Goal: Information Seeking & Learning: Learn about a topic

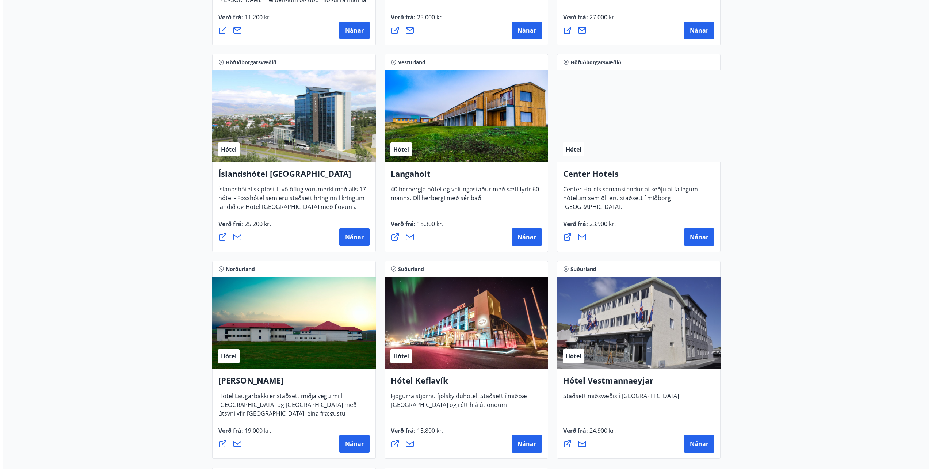
scroll to position [1571, 0]
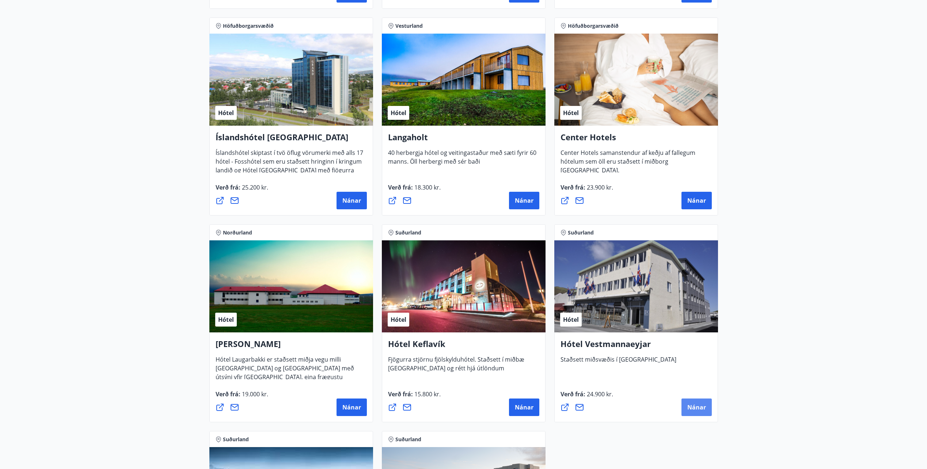
click at [706, 403] on button "Nánar" at bounding box center [696, 407] width 30 height 18
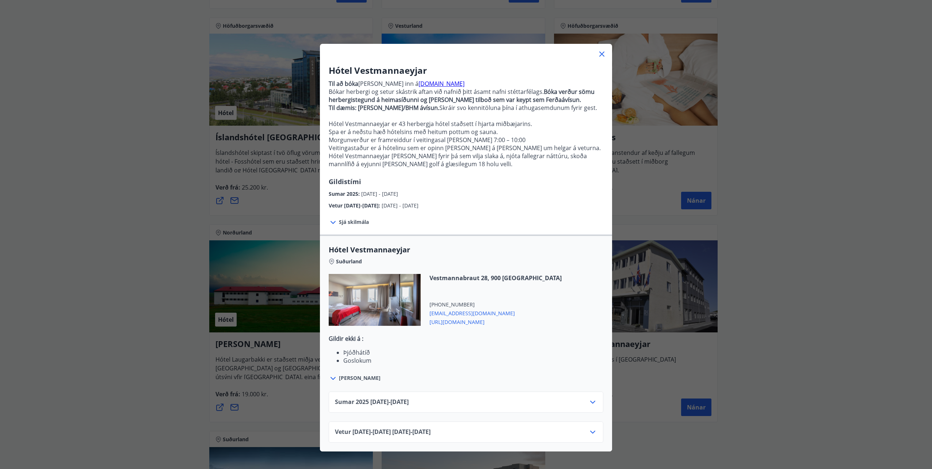
click at [590, 403] on icon at bounding box center [592, 402] width 5 height 3
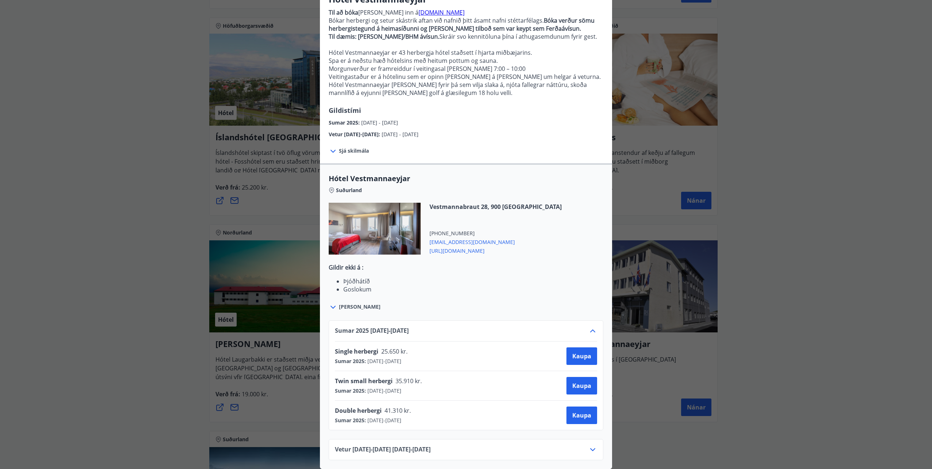
scroll to position [77, 0]
click at [591, 448] on icon at bounding box center [592, 449] width 5 height 3
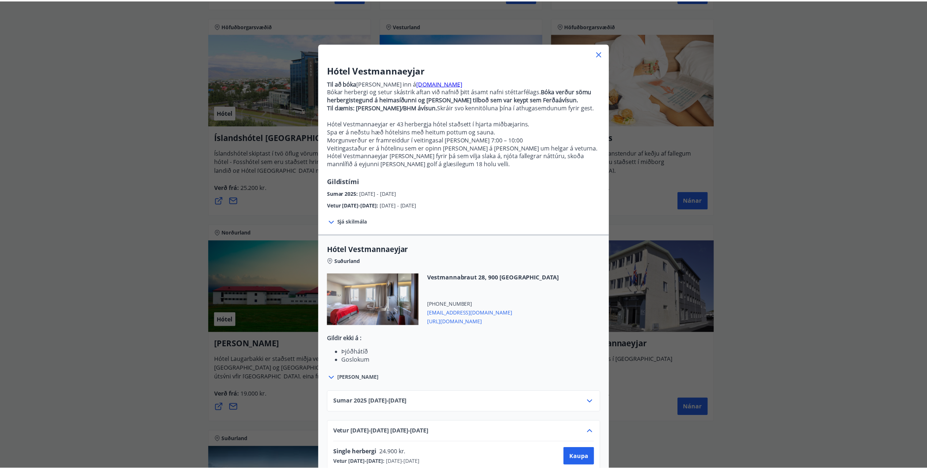
scroll to position [0, 0]
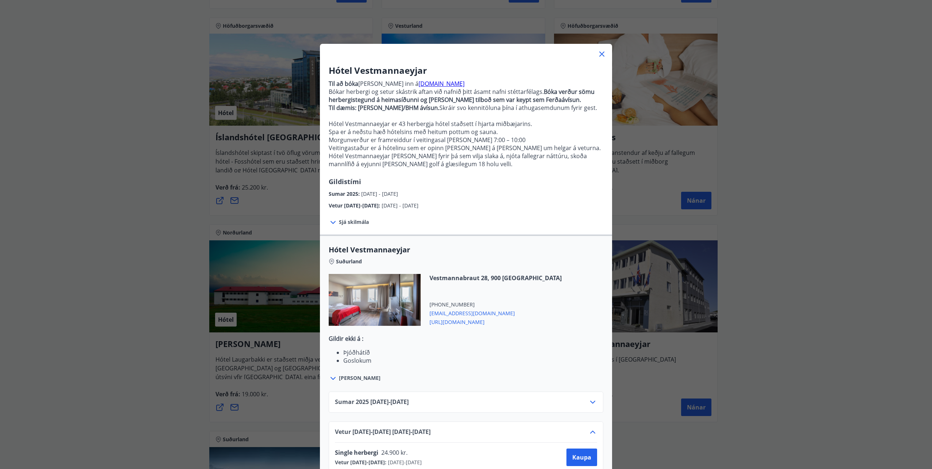
click at [602, 54] on icon at bounding box center [602, 54] width 1 height 1
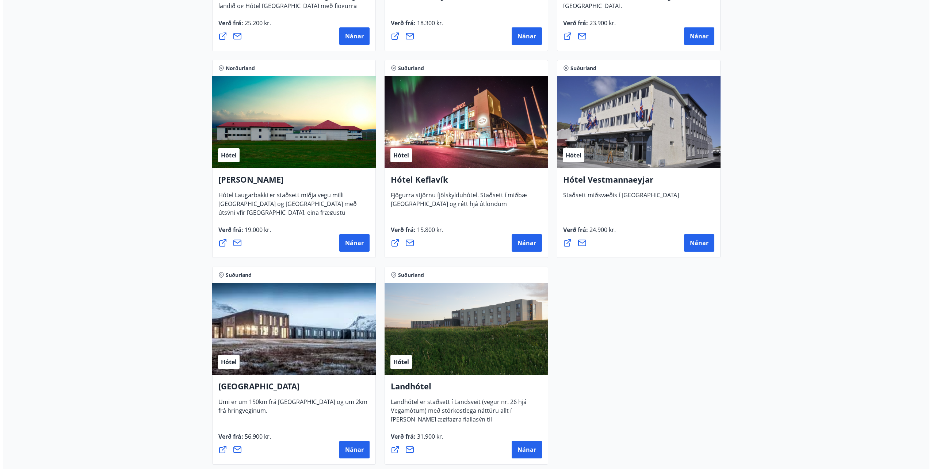
scroll to position [1753, 0]
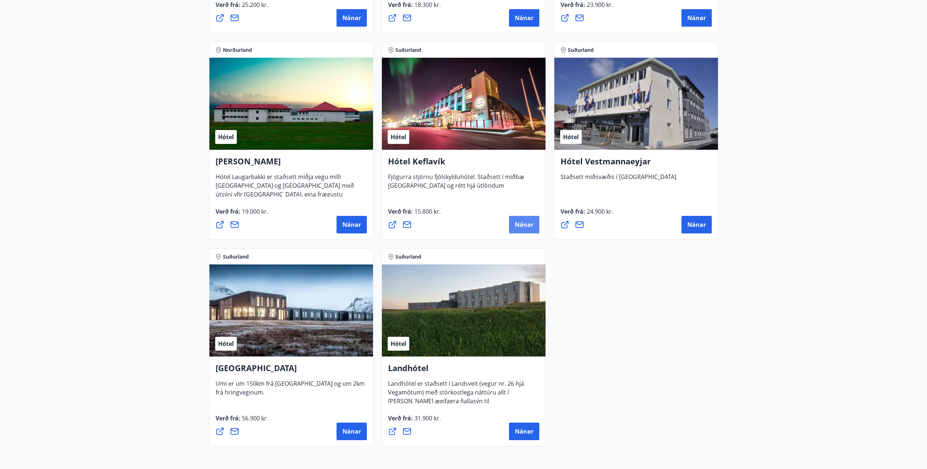
click at [515, 223] on span "Nánar" at bounding box center [524, 225] width 19 height 8
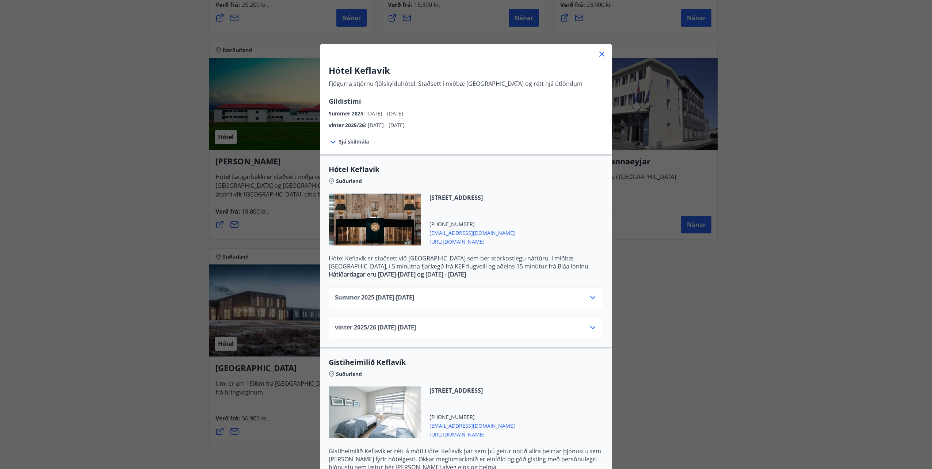
click at [442, 299] on div "Summer [PHONE_NUMBER][DATE] - [DATE]" at bounding box center [466, 300] width 262 height 15
click at [591, 297] on icon at bounding box center [592, 297] width 9 height 9
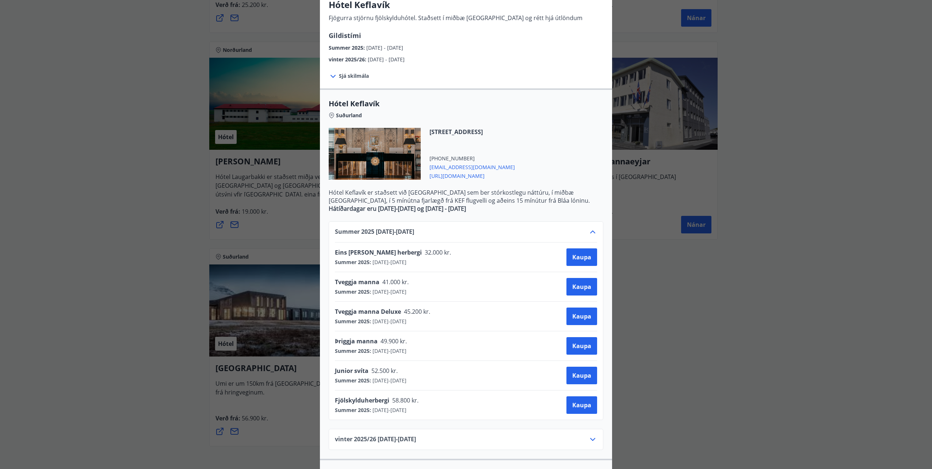
scroll to position [183, 0]
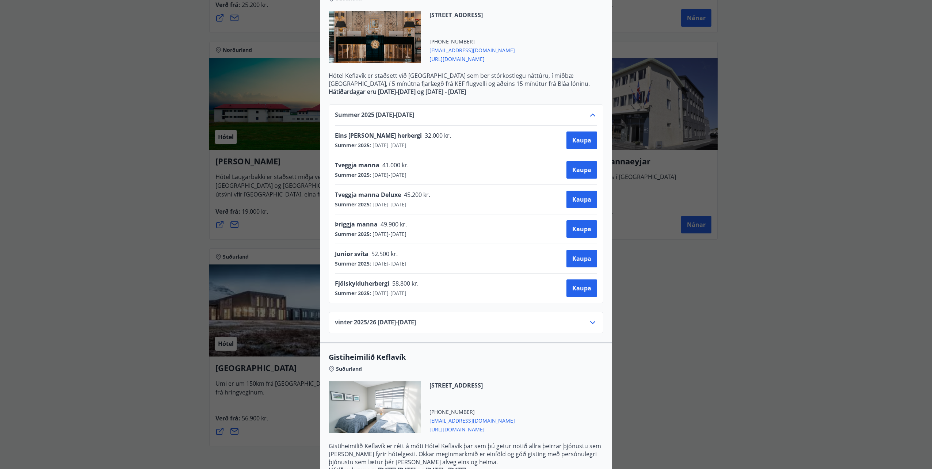
click at [589, 322] on icon at bounding box center [592, 322] width 9 height 9
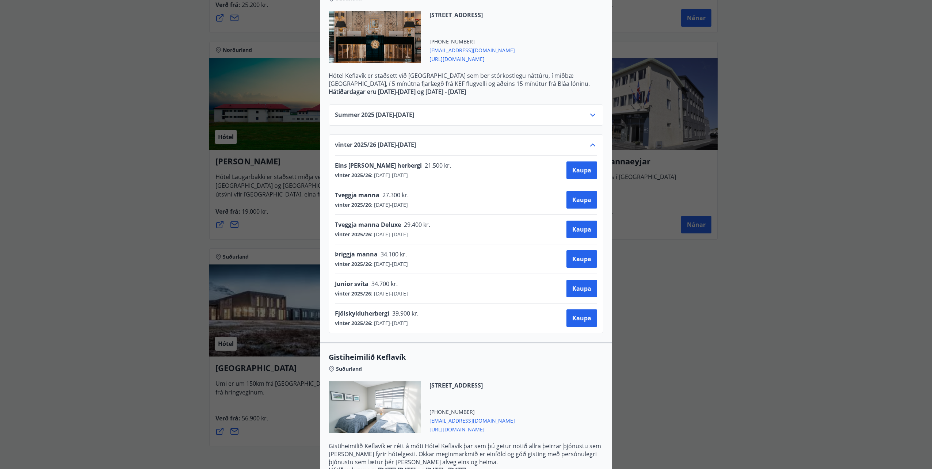
click at [590, 112] on icon at bounding box center [592, 115] width 9 height 9
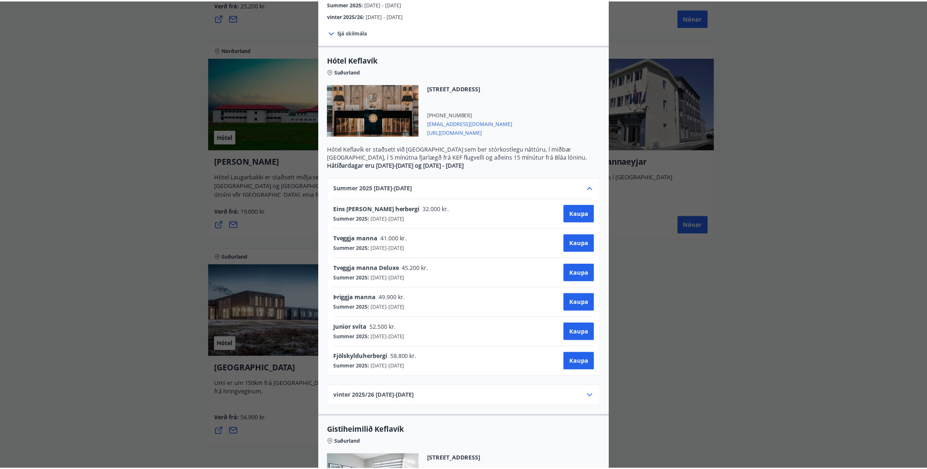
scroll to position [0, 0]
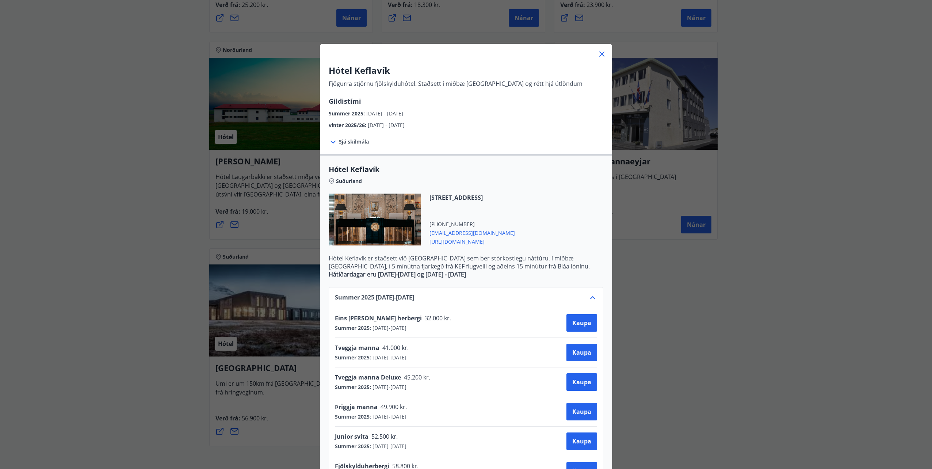
click at [599, 56] on icon at bounding box center [602, 54] width 9 height 9
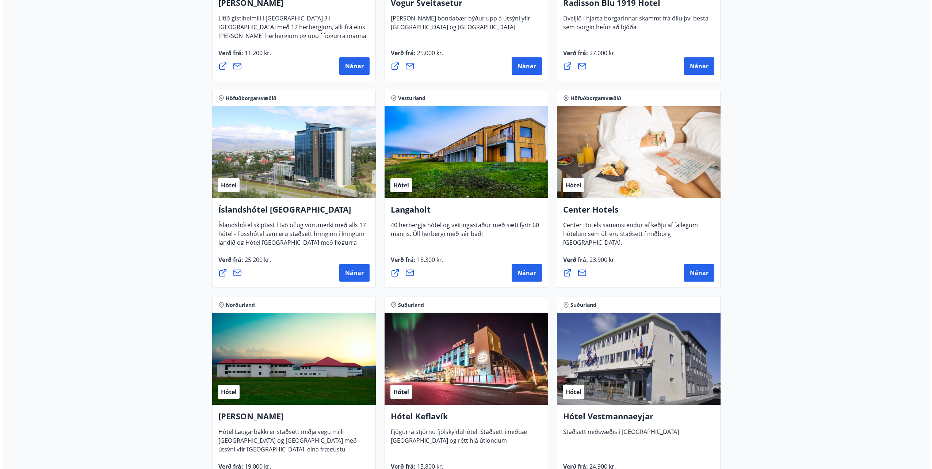
scroll to position [1498, 0]
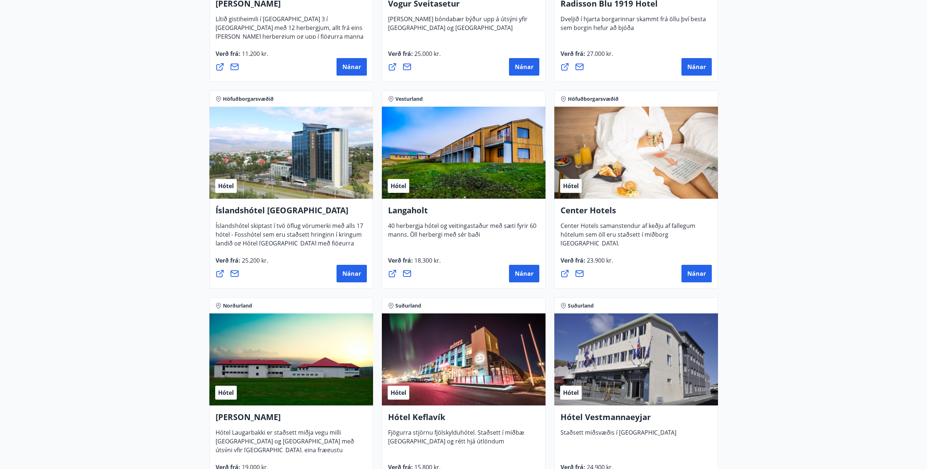
click at [468, 198] on div "Hótel" at bounding box center [464, 153] width 164 height 92
click at [520, 270] on span "Nánar" at bounding box center [524, 274] width 19 height 8
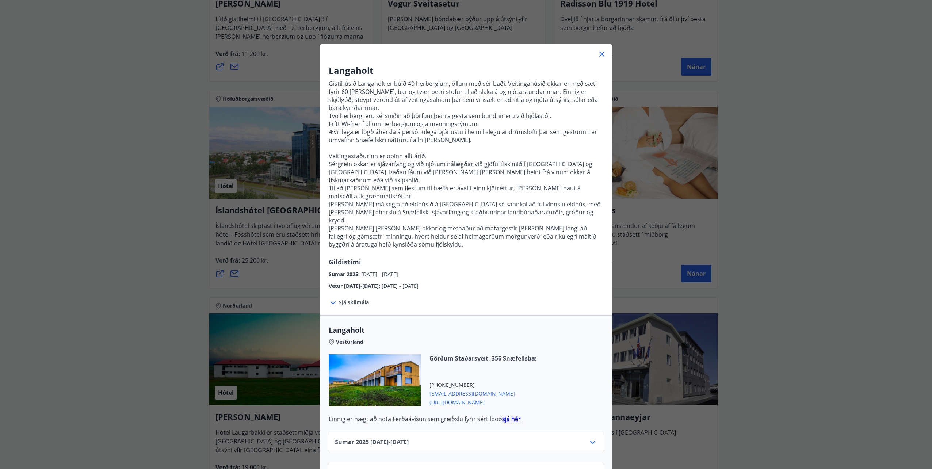
scroll to position [4, 0]
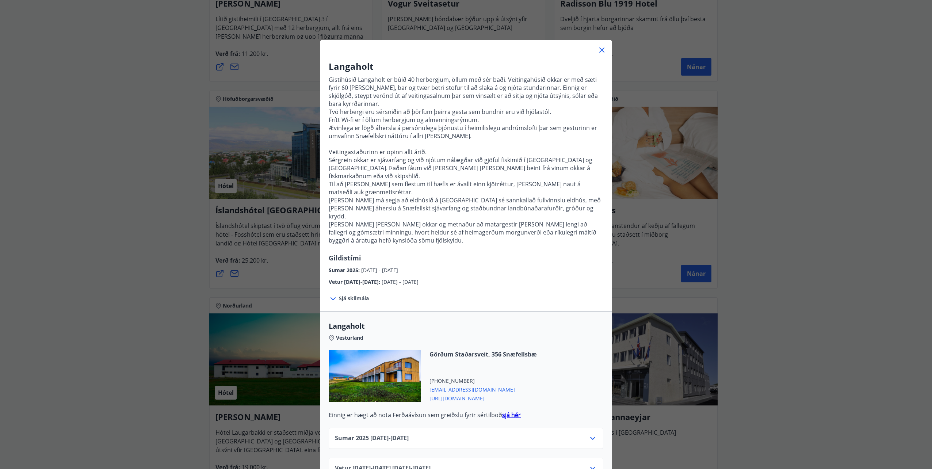
click at [590, 434] on icon at bounding box center [592, 438] width 9 height 9
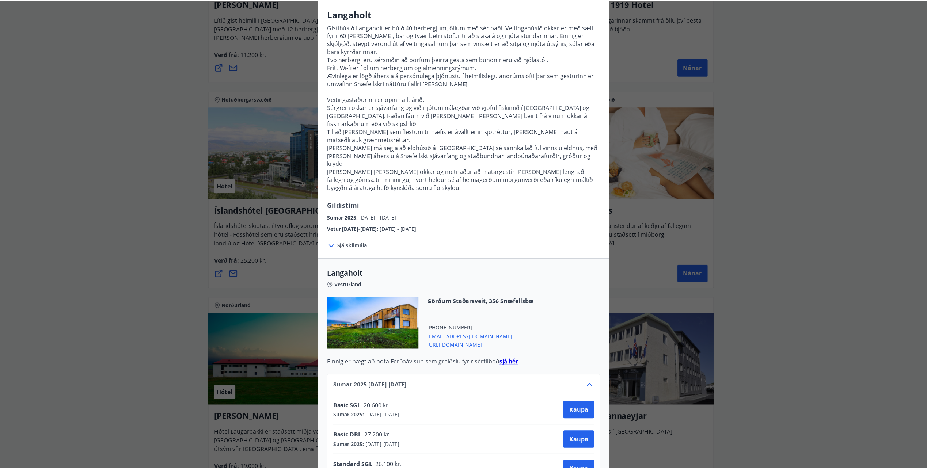
scroll to position [0, 0]
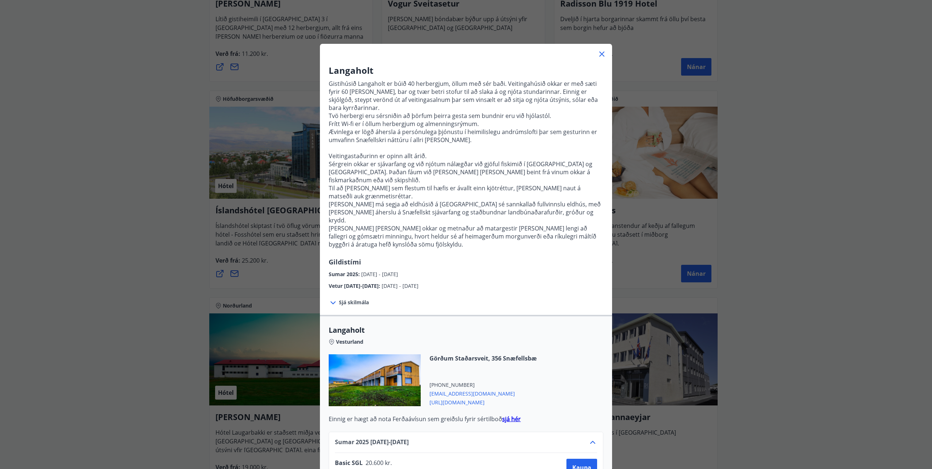
click at [598, 51] on icon at bounding box center [602, 54] width 9 height 9
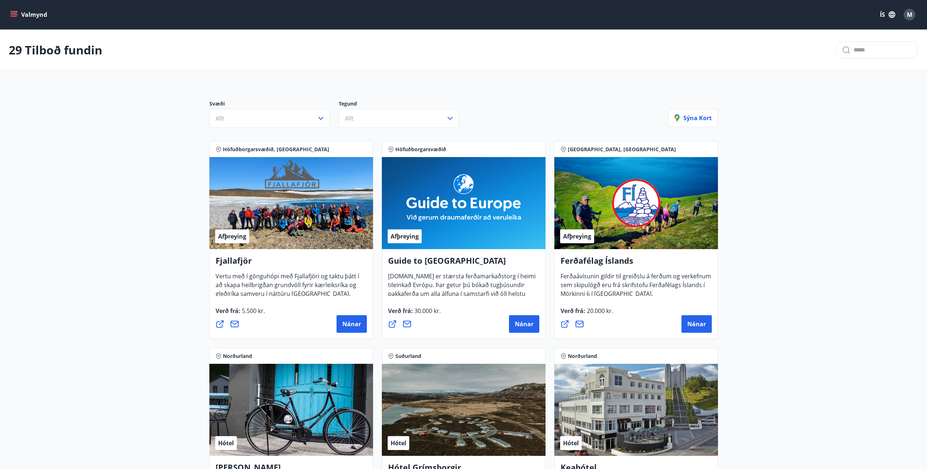
click at [31, 14] on button "Valmynd" at bounding box center [29, 14] width 41 height 13
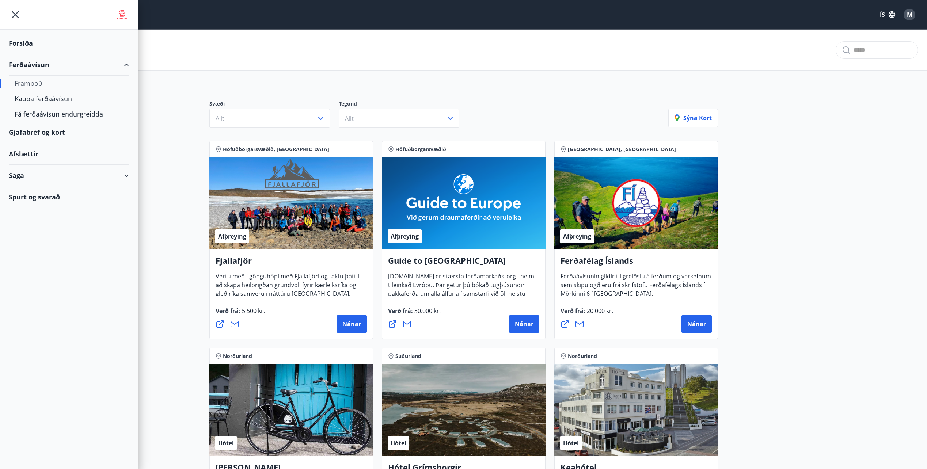
click at [16, 7] on div at bounding box center [69, 15] width 138 height 30
click at [15, 12] on icon "menu" at bounding box center [15, 14] width 13 height 13
